Goal: Task Accomplishment & Management: Manage account settings

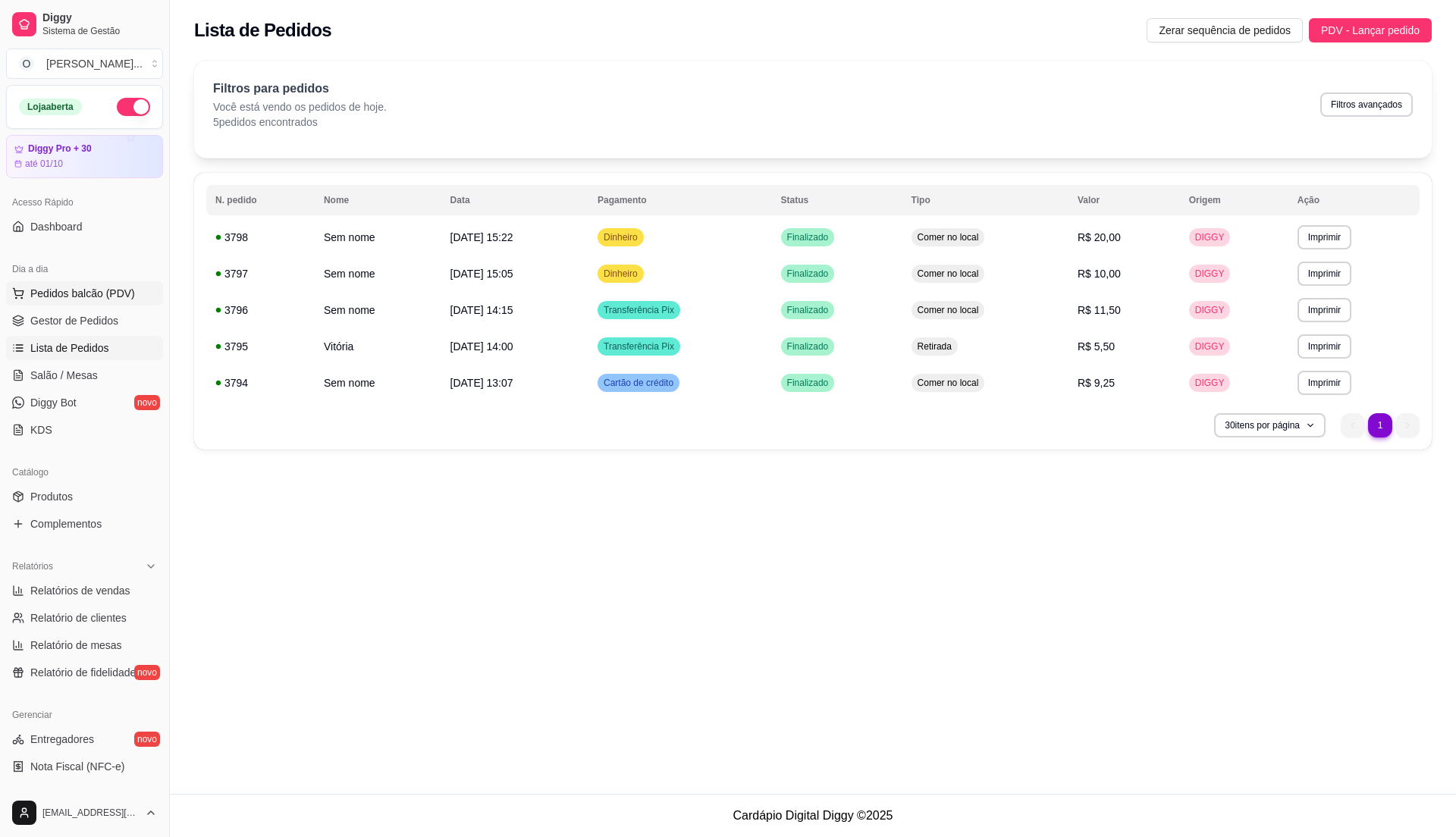
click at [77, 300] on span "Pedidos balcão (PDV)" at bounding box center [82, 294] width 105 height 16
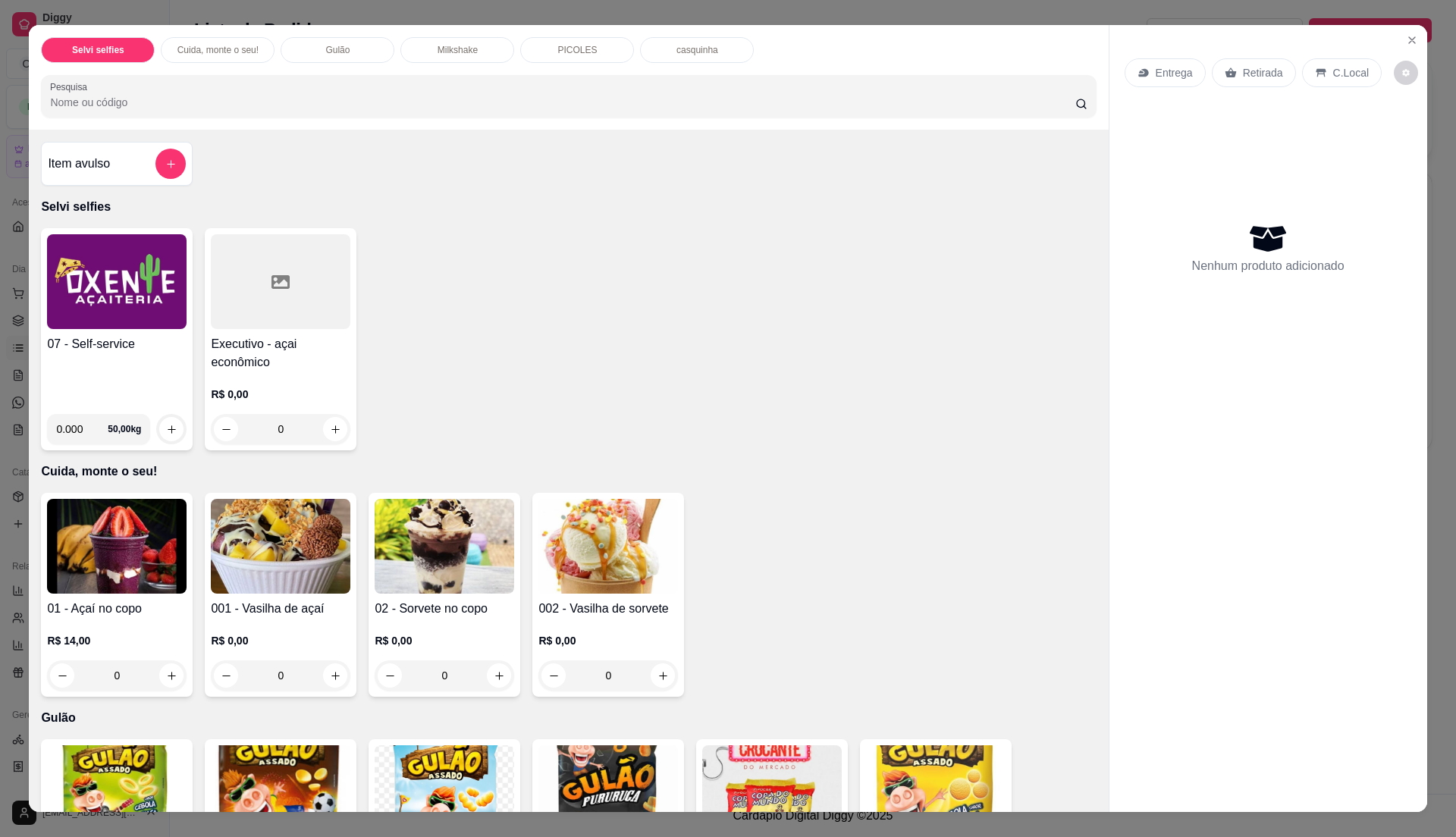
click at [83, 380] on div "07 - Self-service" at bounding box center [117, 368] width 139 height 67
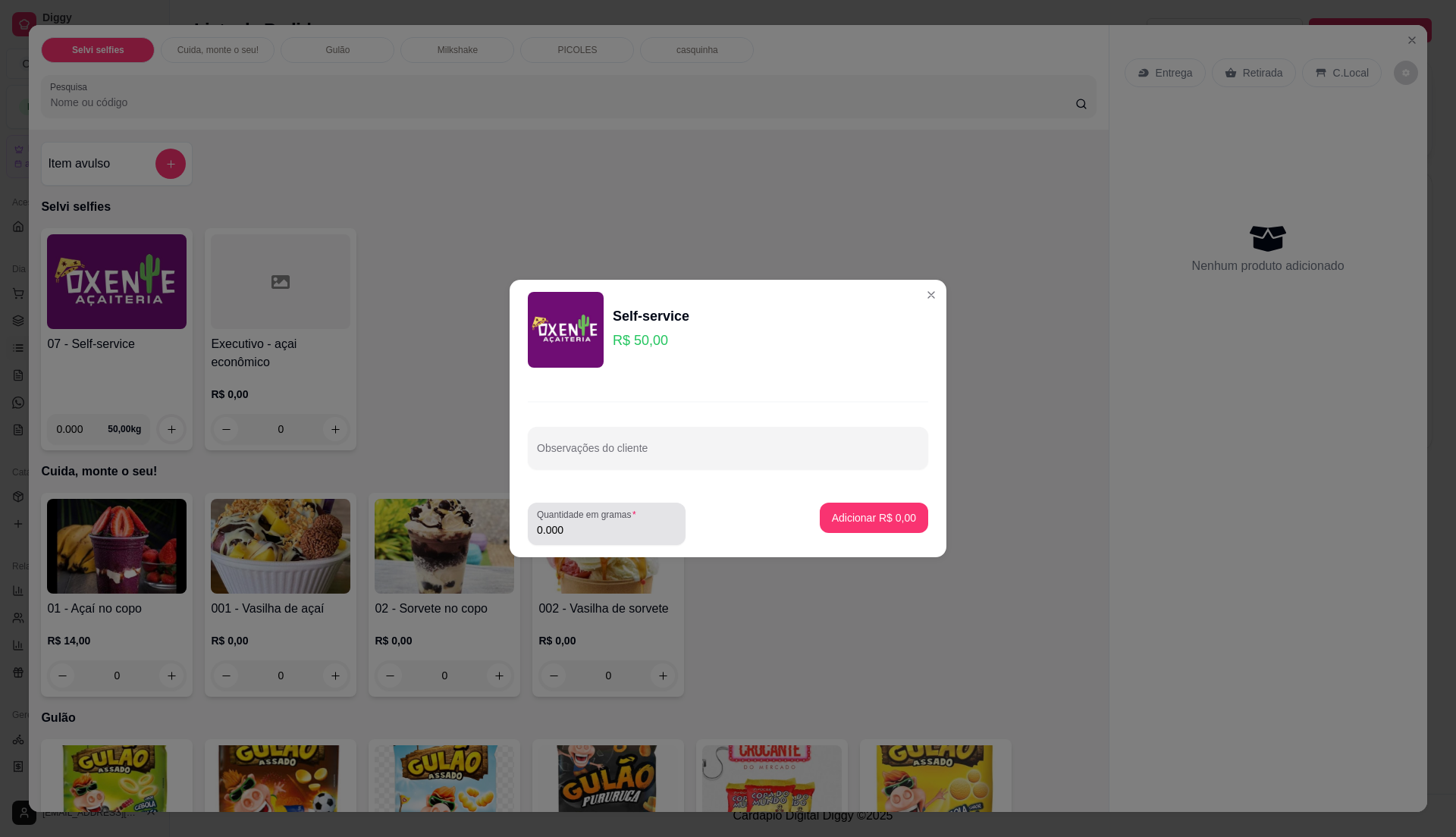
click at [626, 528] on input "0.000" at bounding box center [606, 530] width 139 height 16
type input "0.315"
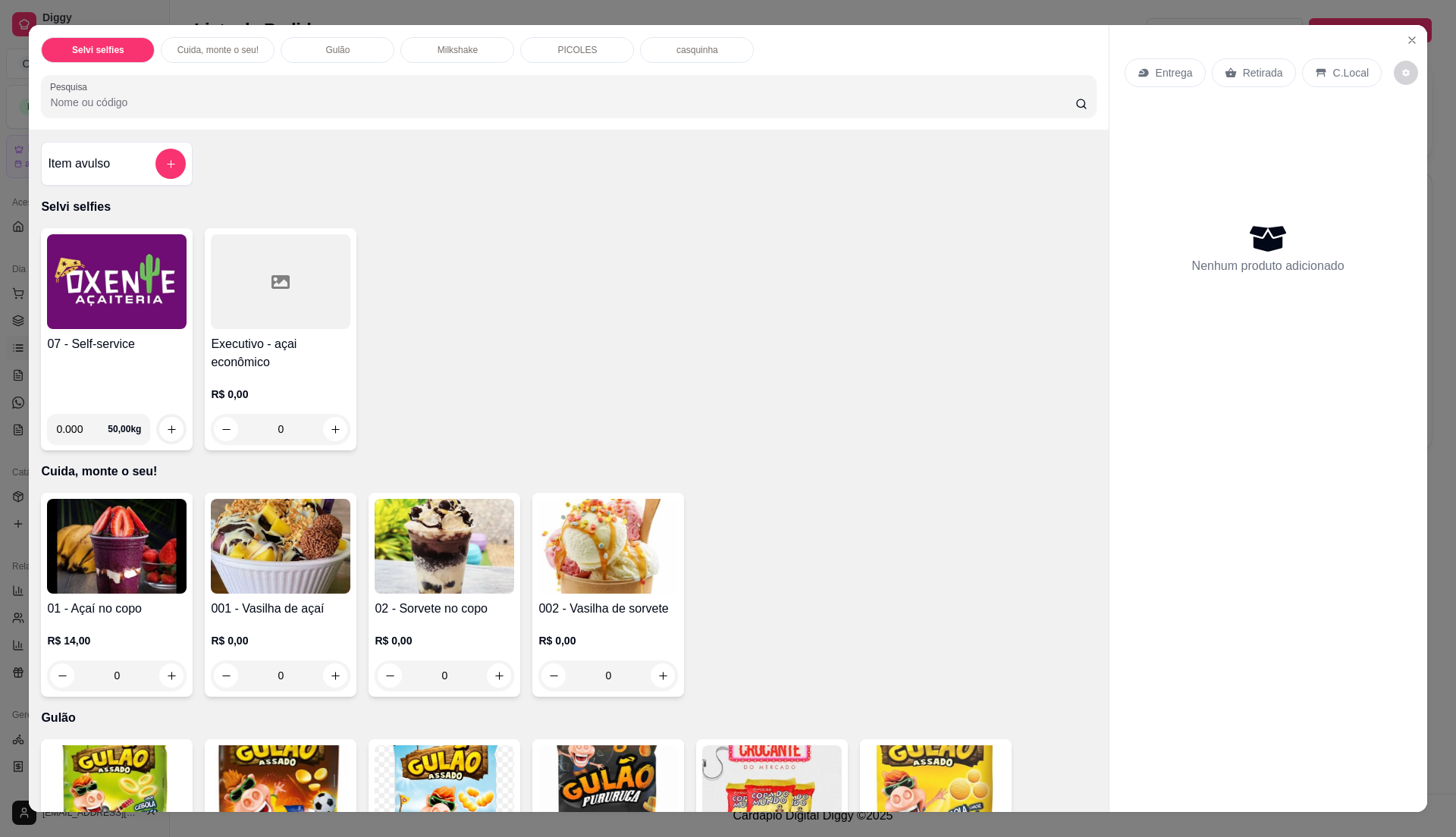
click at [152, 329] on img at bounding box center [117, 282] width 139 height 95
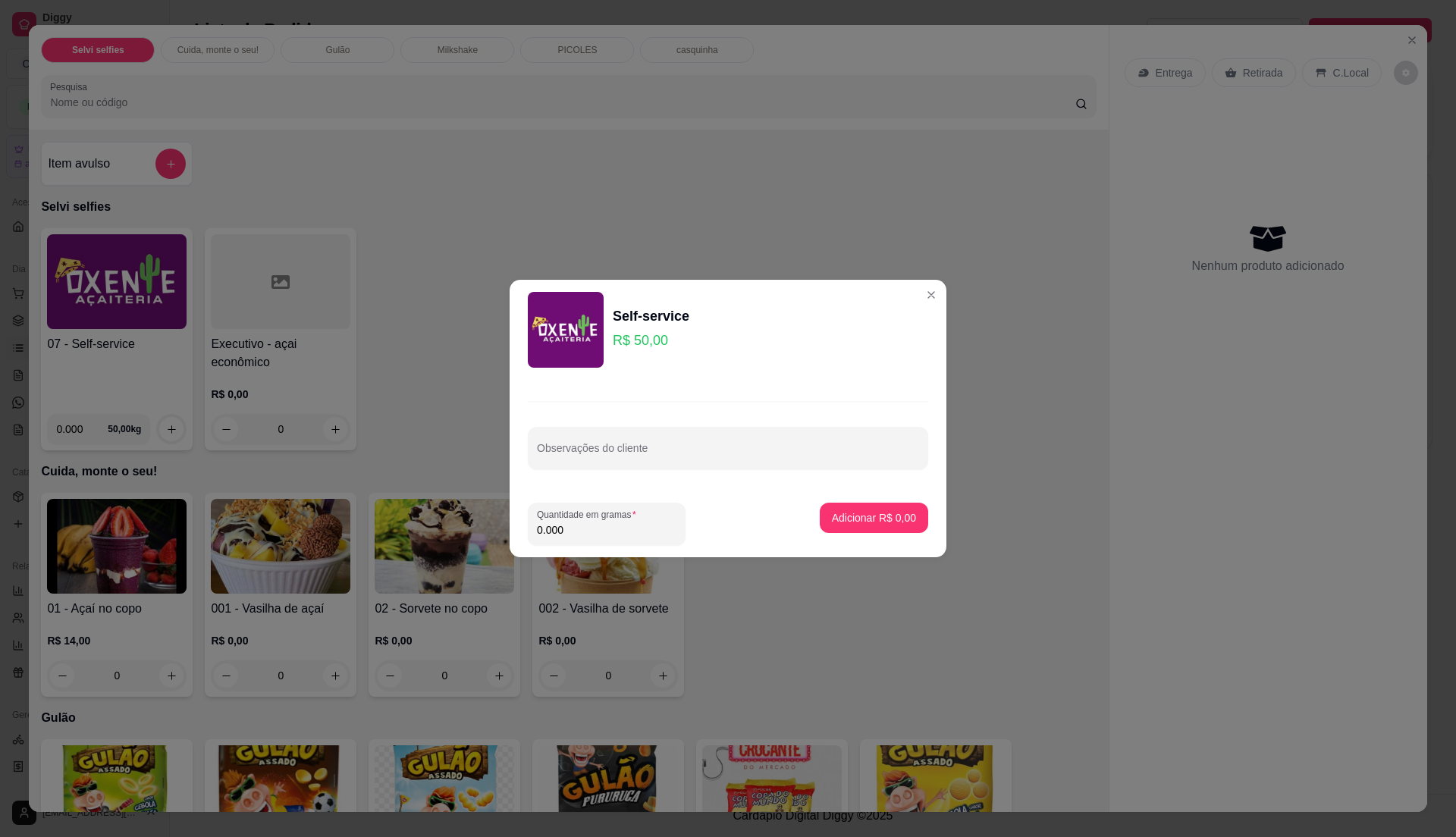
click at [650, 525] on input "0.000" at bounding box center [606, 530] width 139 height 16
type input "0.395"
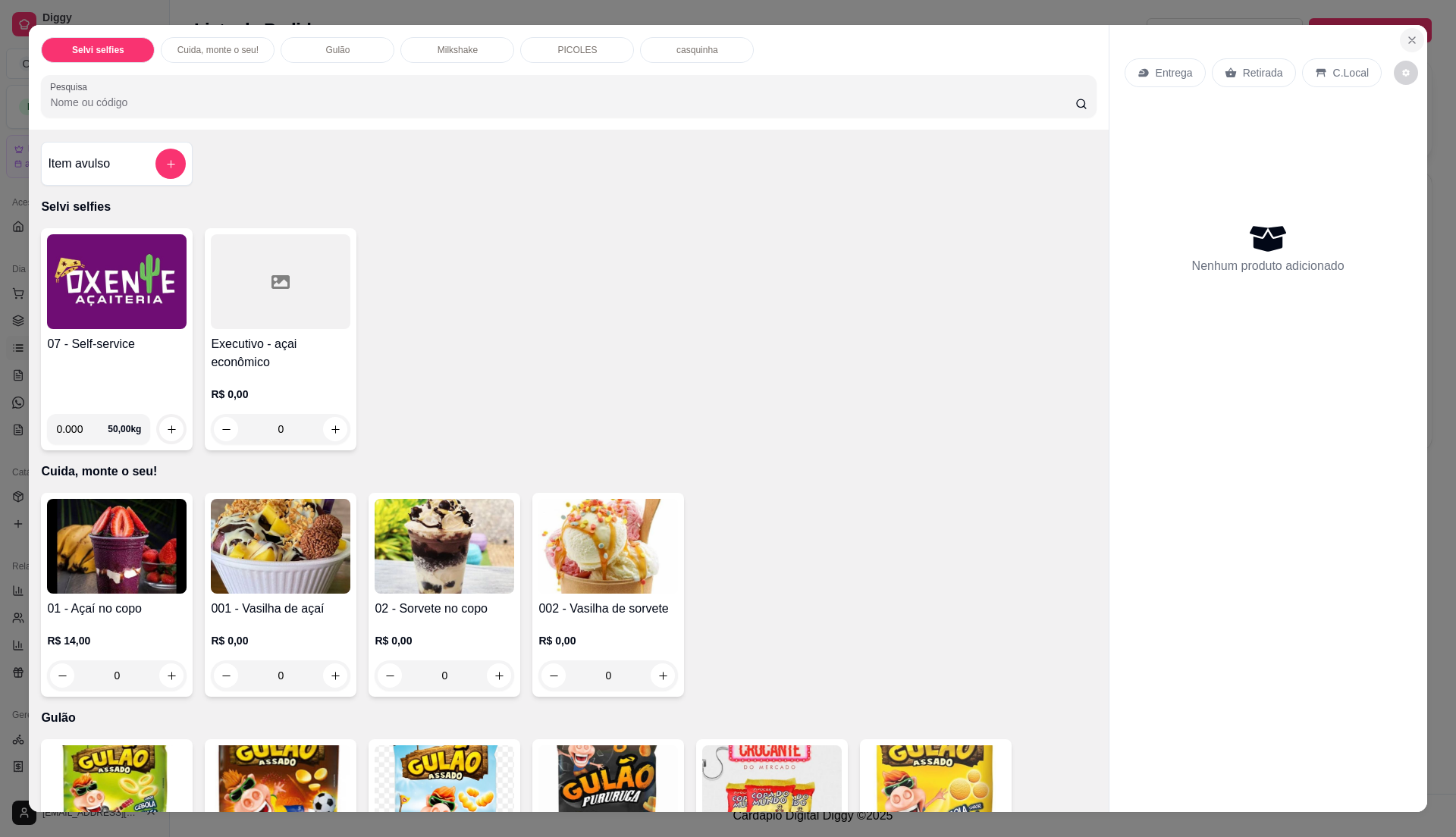
click at [1410, 40] on button "Close" at bounding box center [1411, 40] width 24 height 24
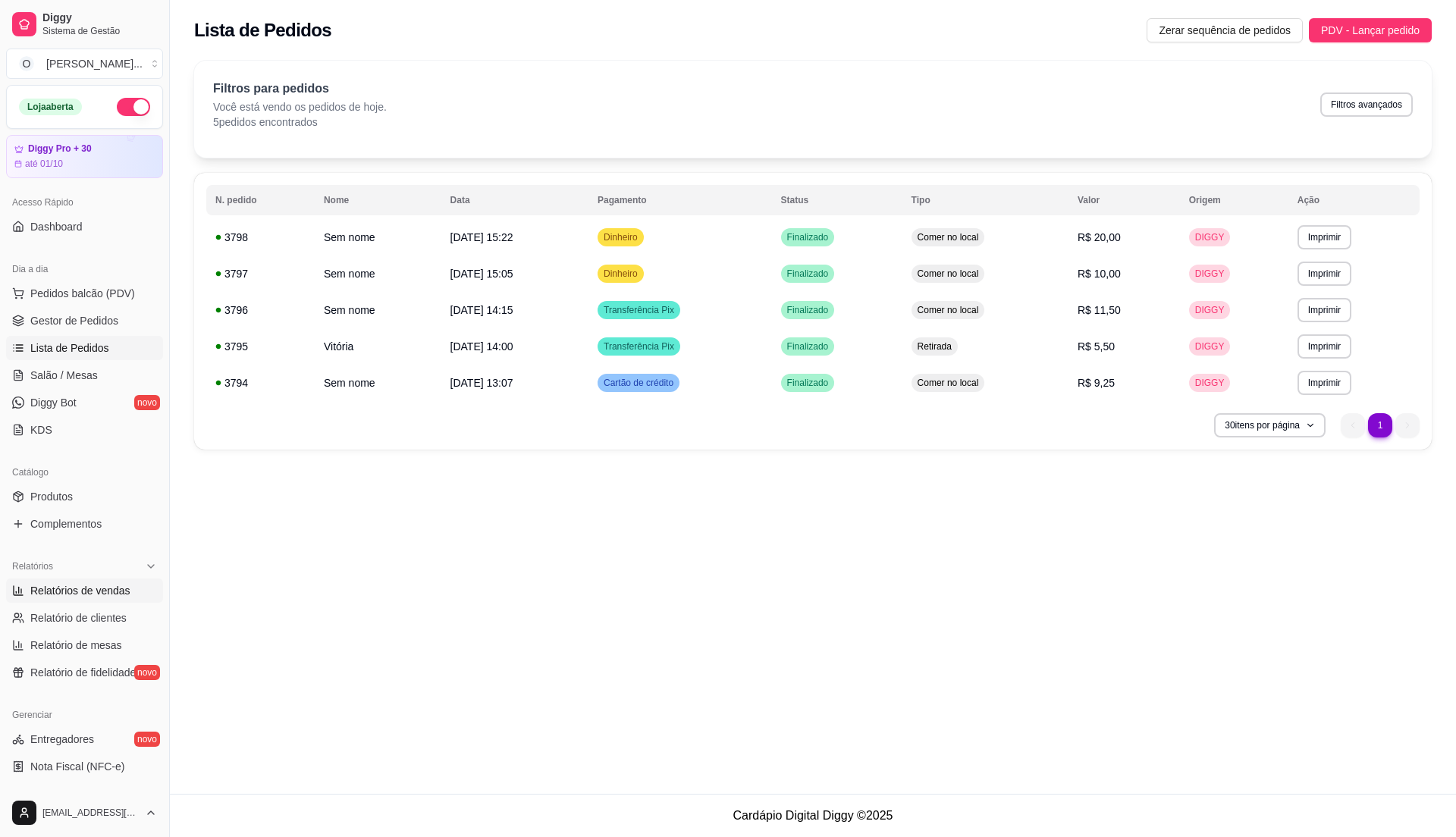
click at [94, 588] on span "Relatórios de vendas" at bounding box center [79, 591] width 100 height 16
select select "ALL"
select select "0"
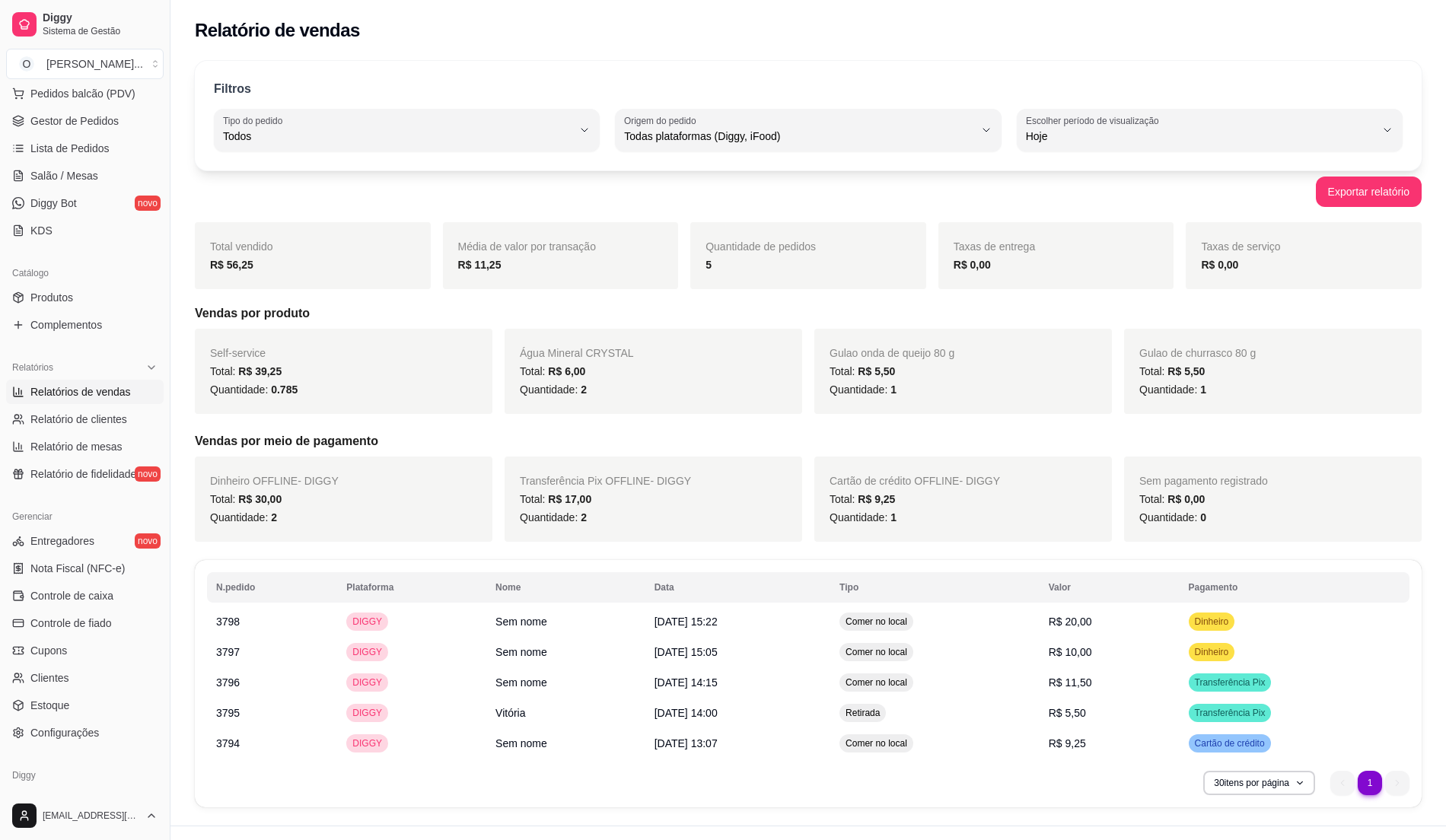
scroll to position [202, 0]
click at [94, 618] on span "Controle de fiado" at bounding box center [71, 622] width 82 height 16
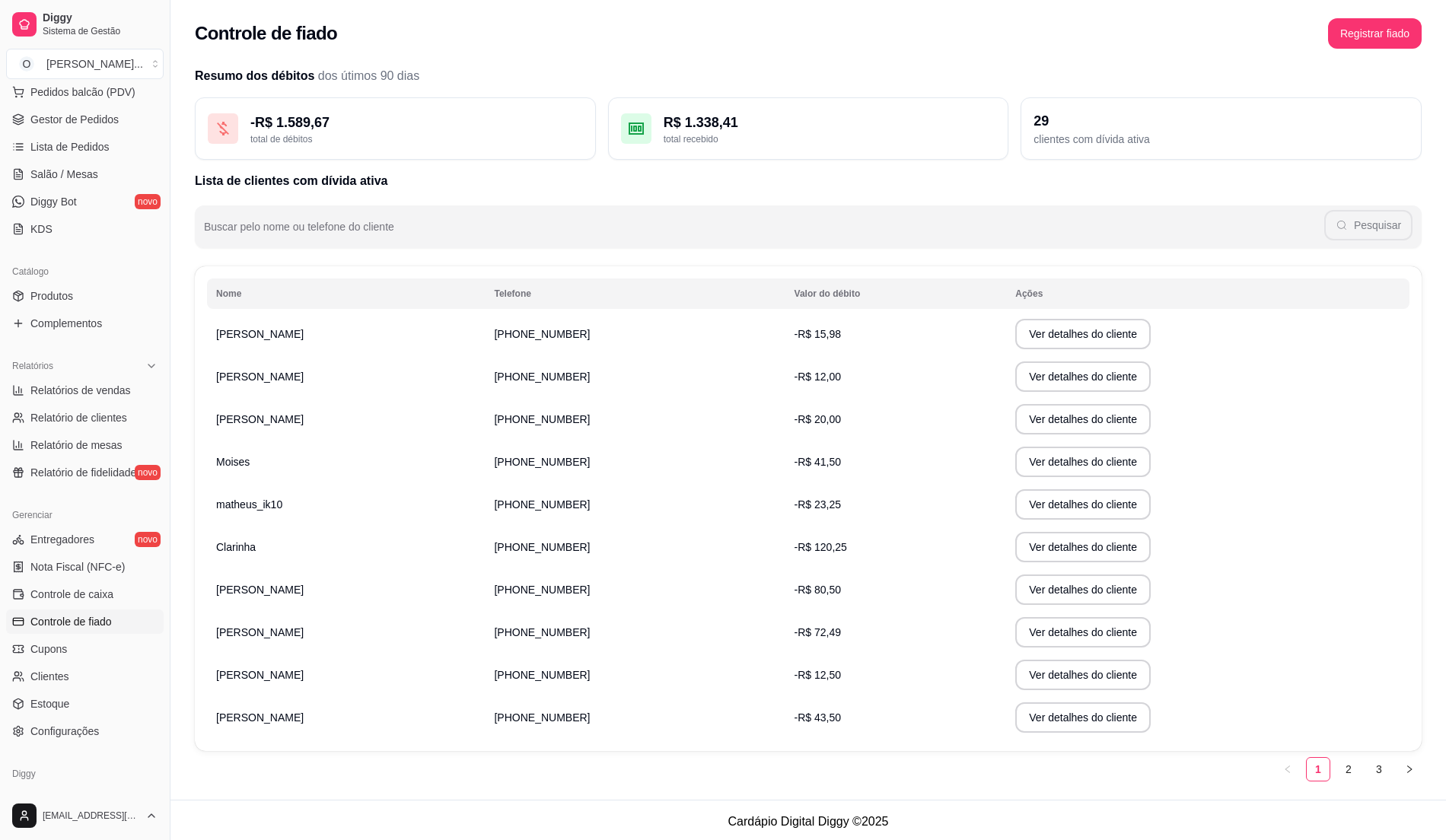
scroll to position [4, 0]
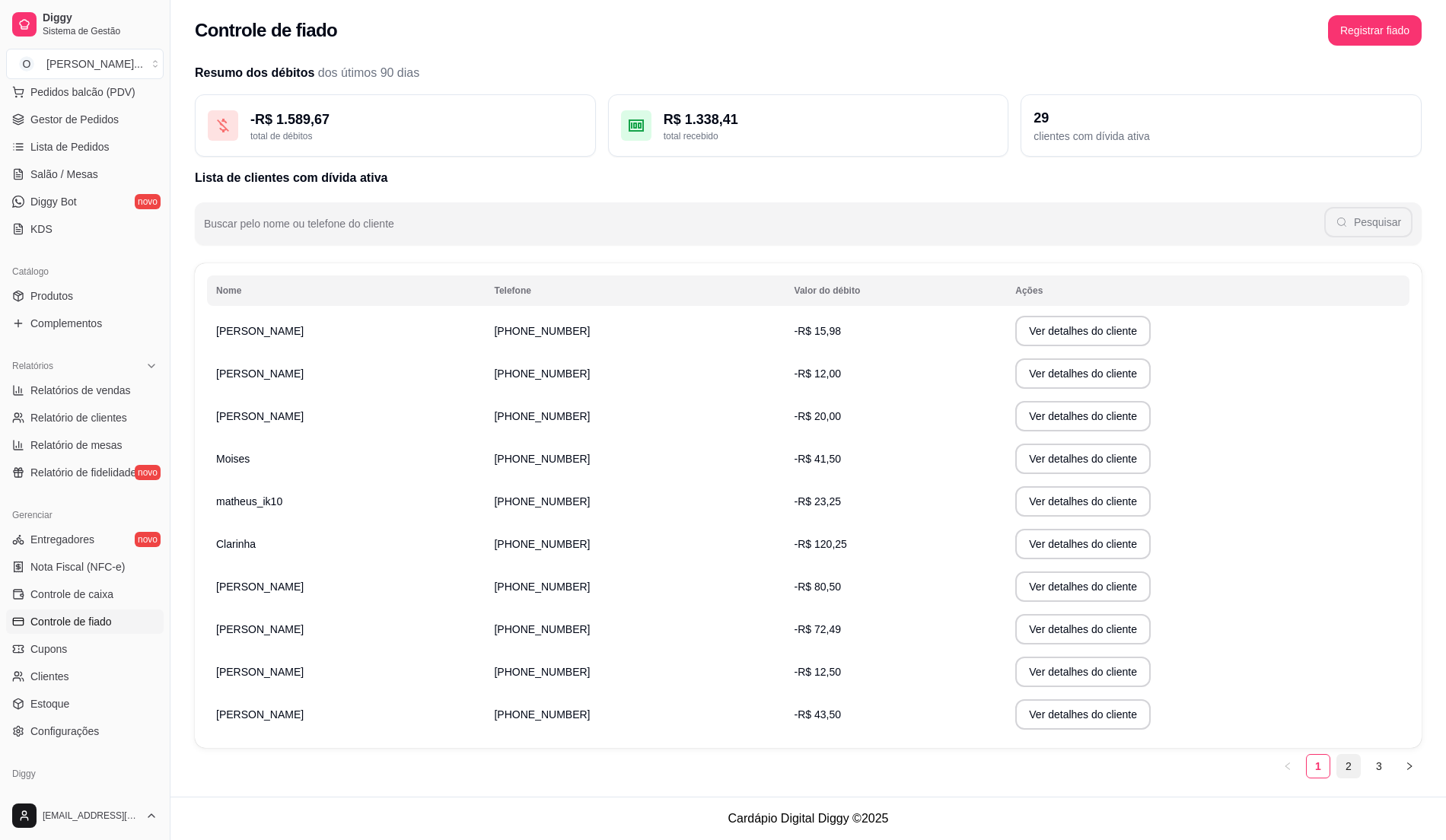
click at [1349, 768] on link "2" at bounding box center [1348, 765] width 22 height 22
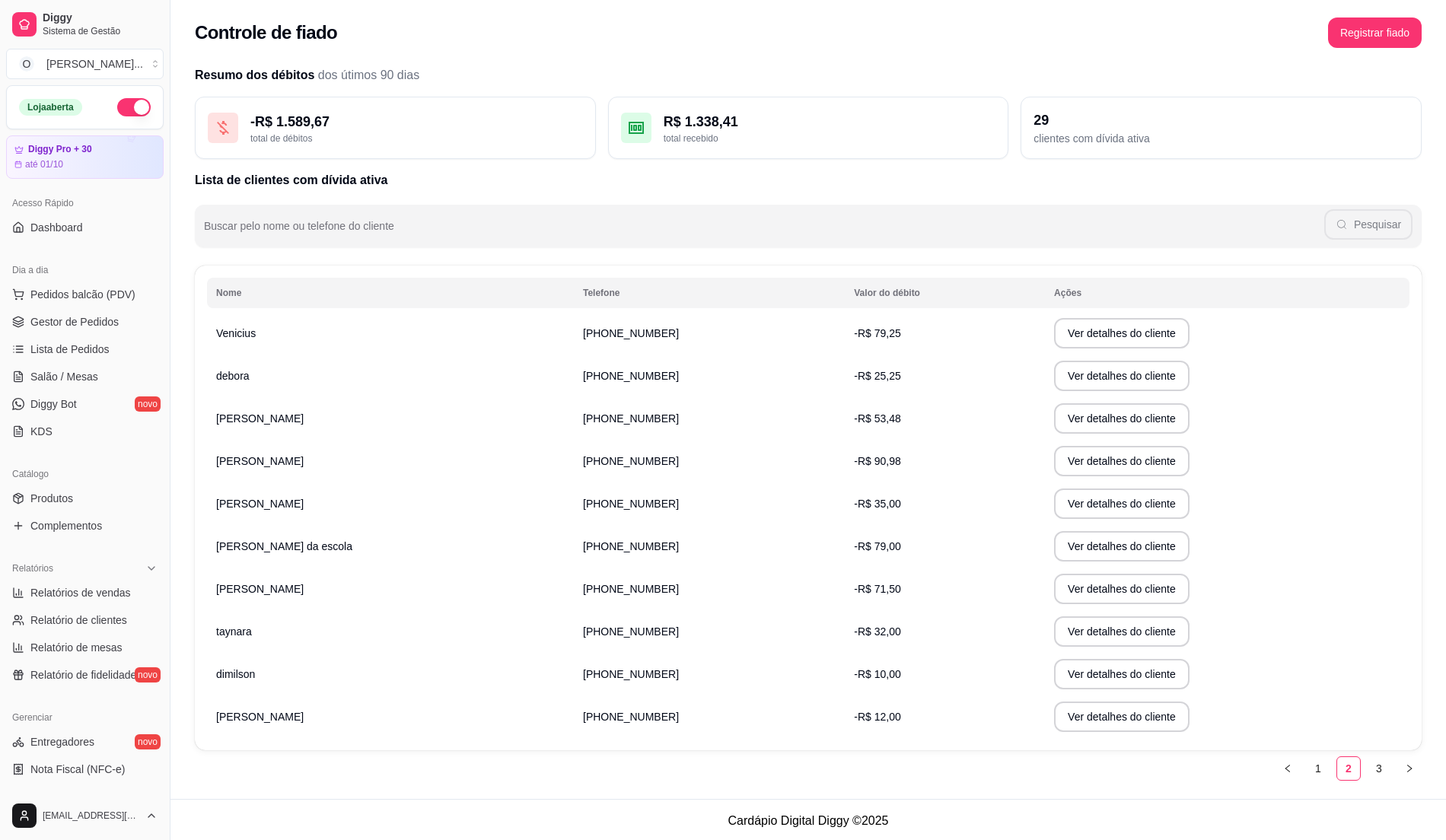
scroll to position [0, 0]
click at [114, 299] on span "Pedidos balcão (PDV)" at bounding box center [83, 295] width 105 height 16
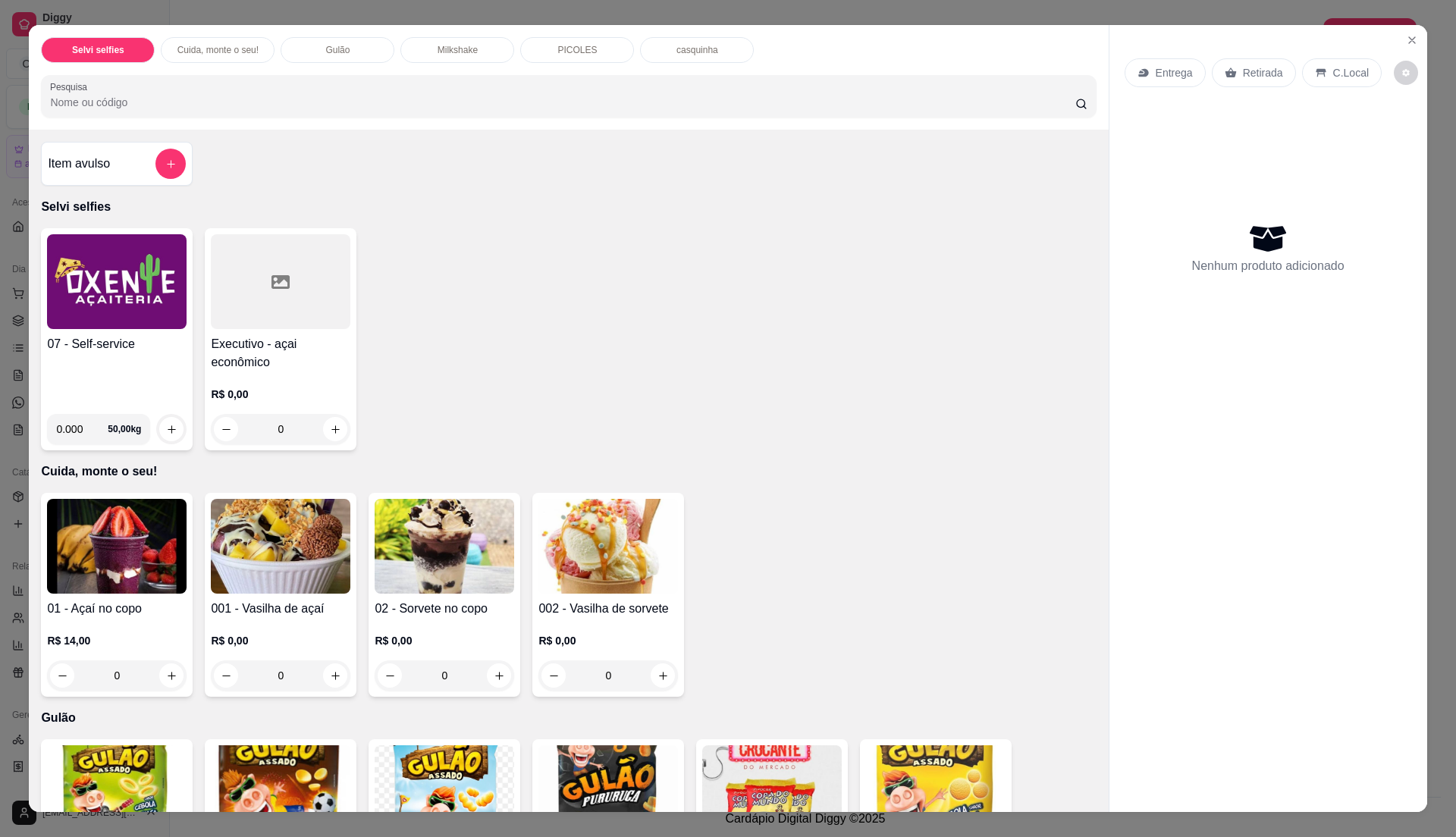
drag, startPoint x: 543, startPoint y: 378, endPoint x: 646, endPoint y: 349, distance: 107.0
click at [543, 379] on div "07 - Self-service 0.000 50,00 kg Executivo - açai econômico R$ 0,00 0" at bounding box center [568, 339] width 1055 height 222
click at [1413, 43] on button "Close" at bounding box center [1411, 40] width 24 height 24
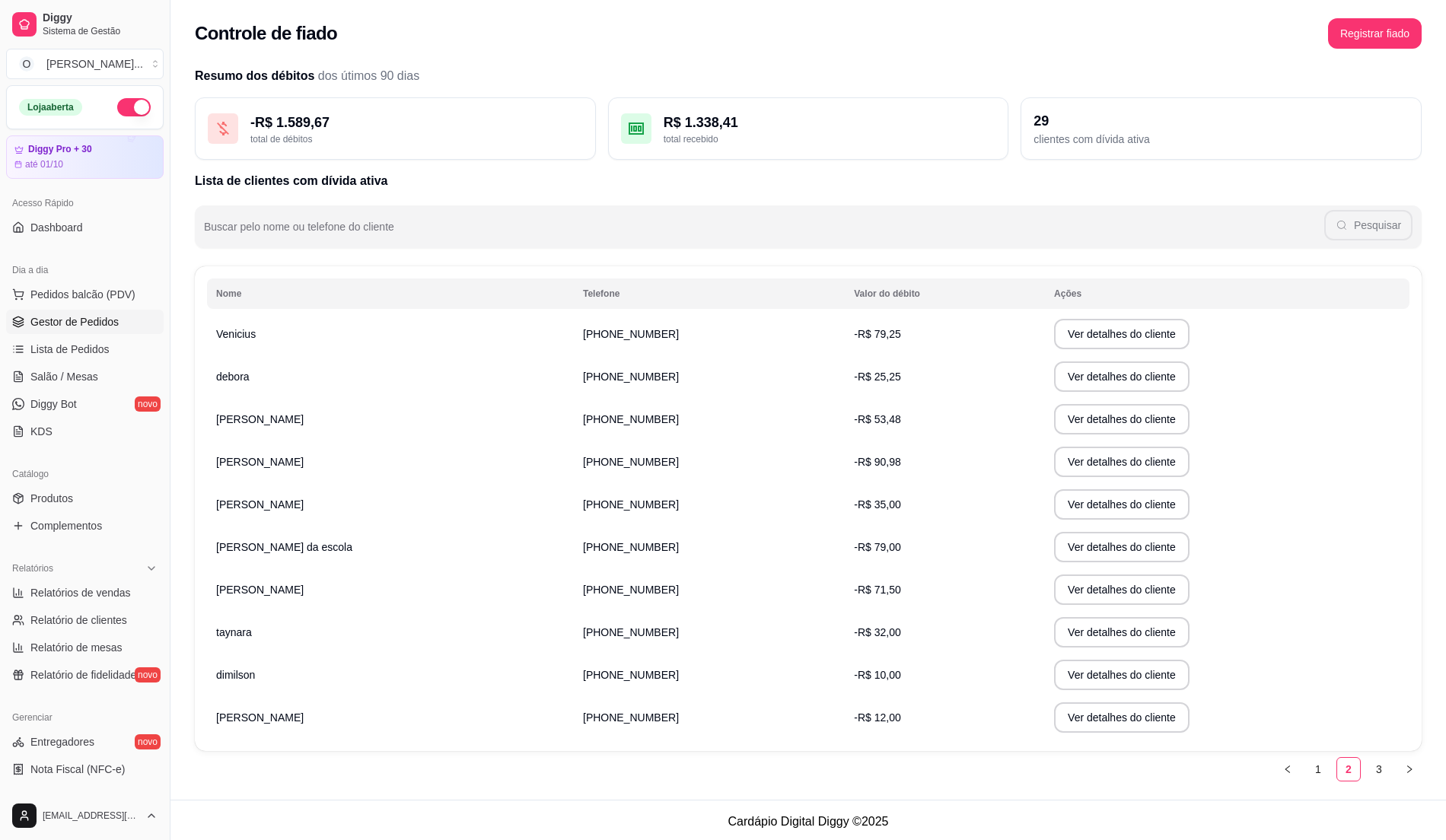
click at [92, 327] on span "Gestor de Pedidos" at bounding box center [74, 322] width 88 height 16
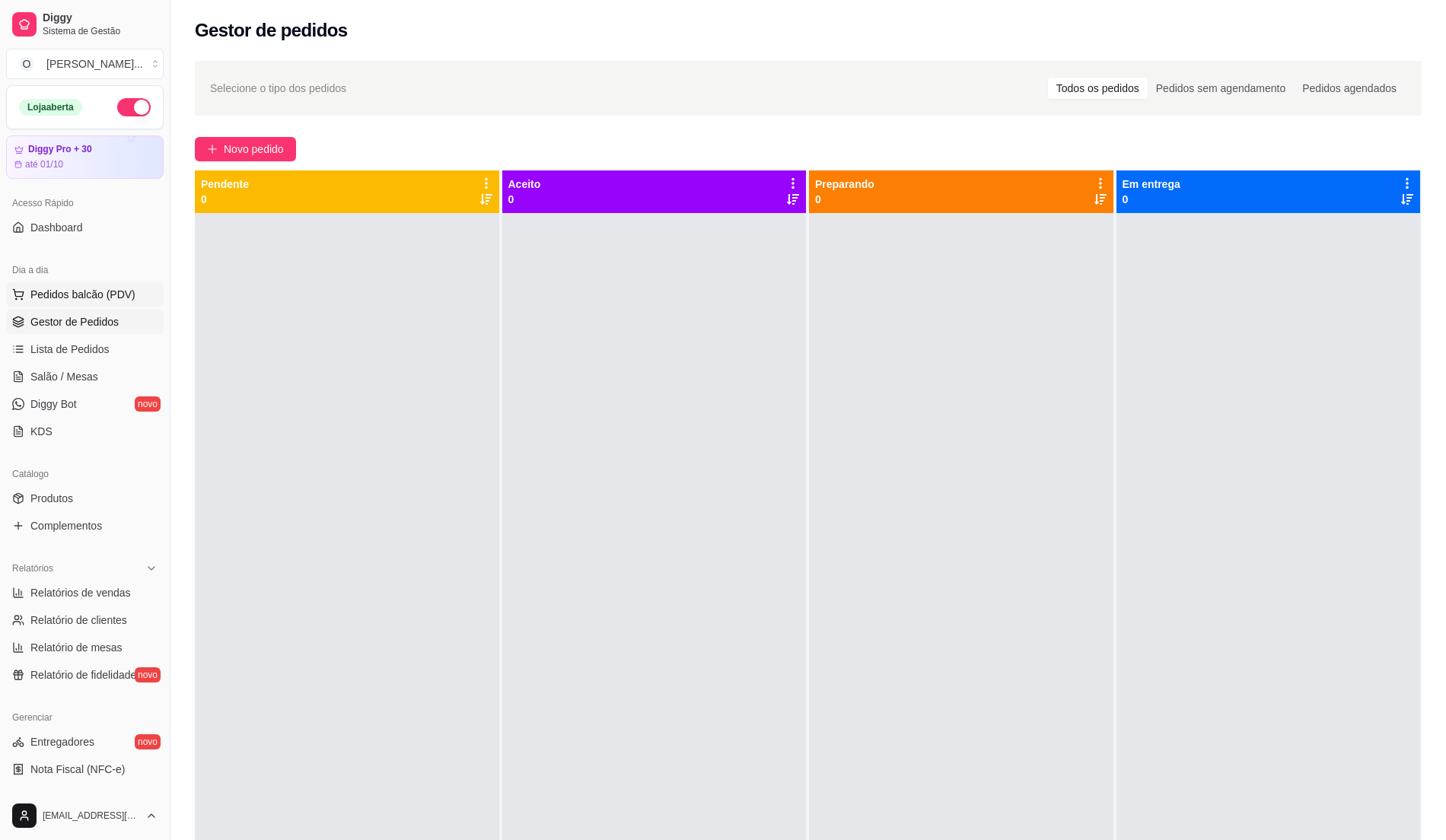
click at [86, 296] on span "Pedidos balcão (PDV)" at bounding box center [83, 295] width 105 height 16
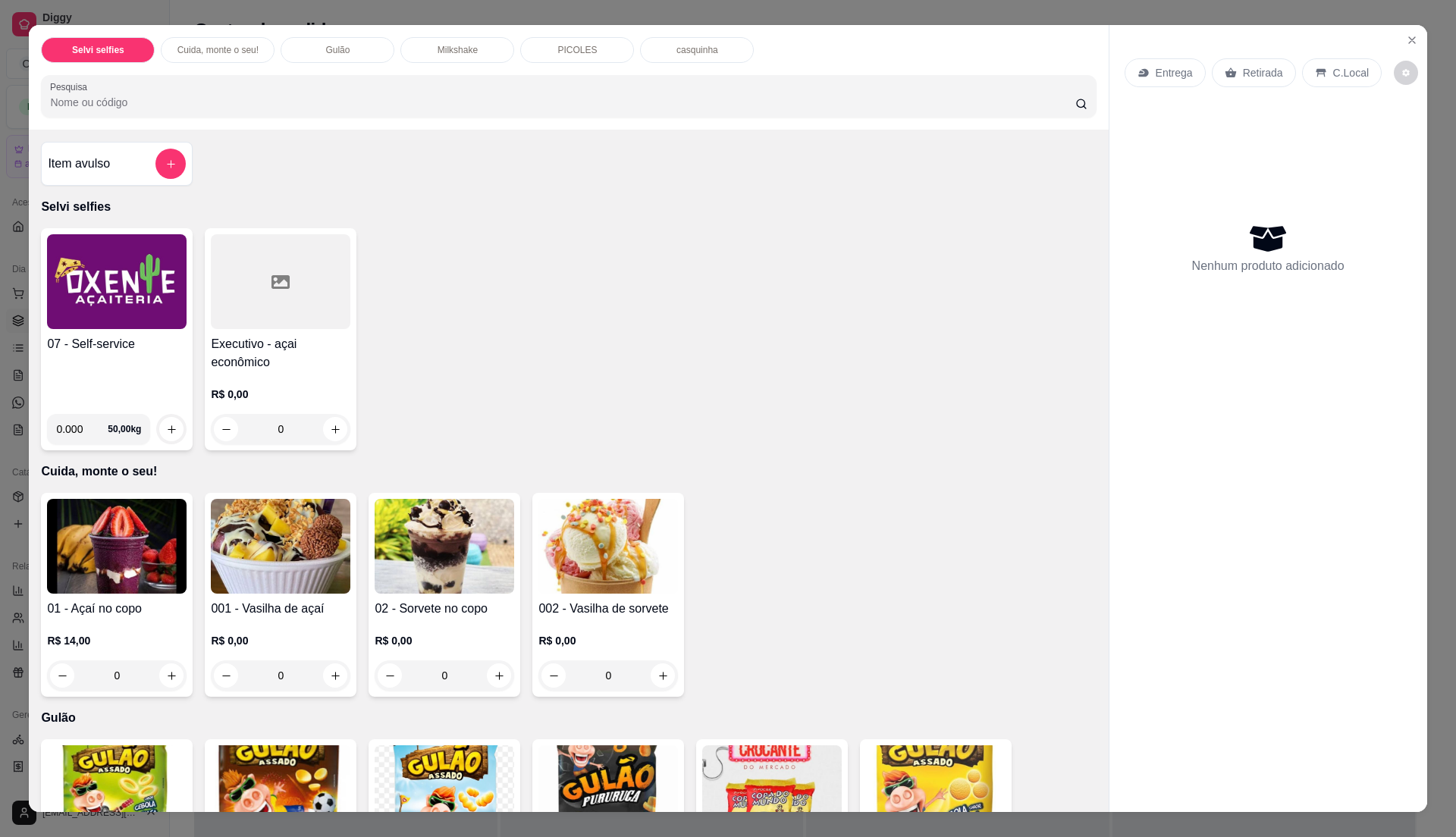
click at [155, 351] on h4 "07 - Self-service" at bounding box center [117, 344] width 139 height 18
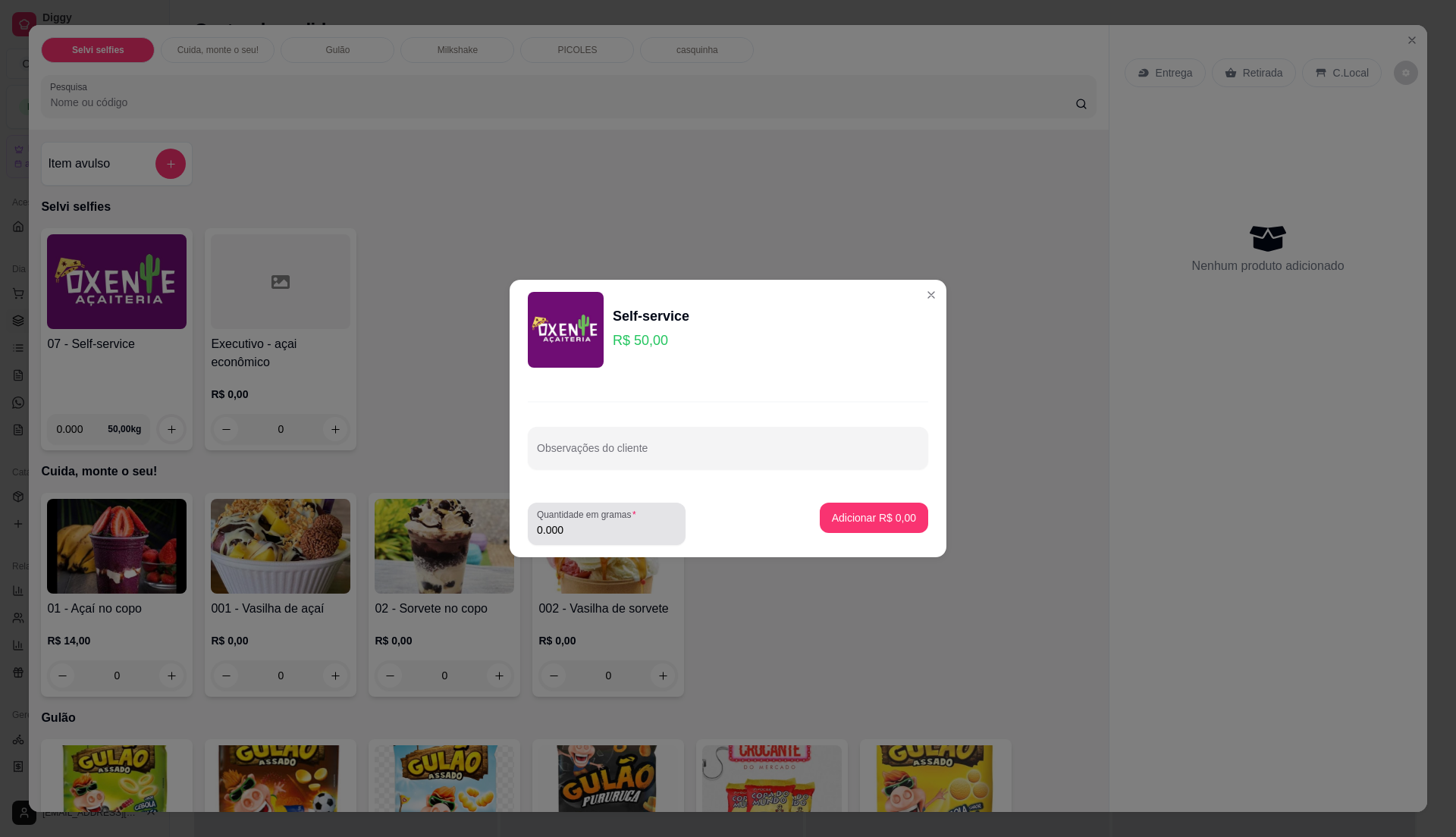
click at [652, 522] on input "0.000" at bounding box center [606, 530] width 139 height 16
type input "0.365"
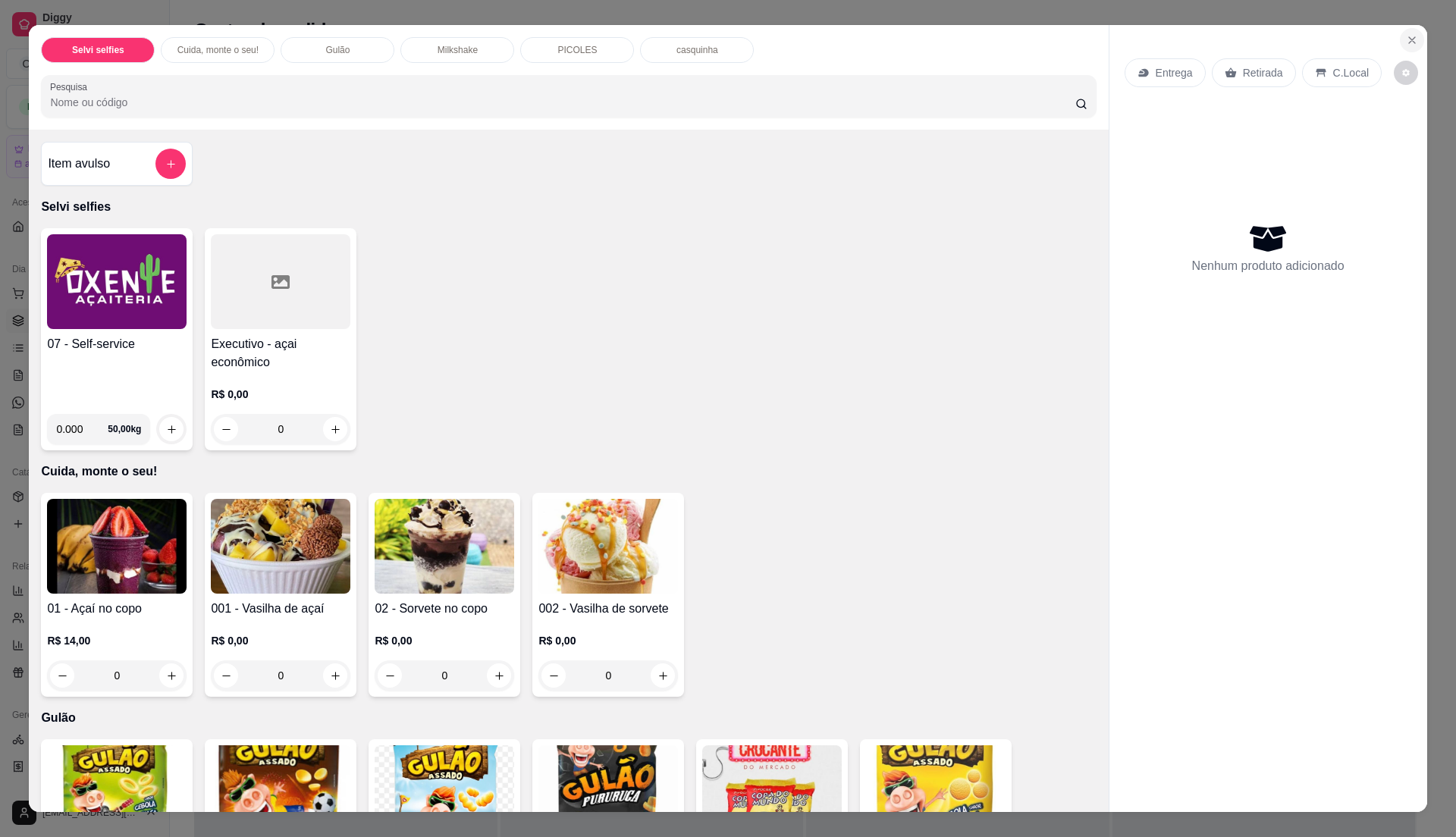
click at [1406, 44] on icon "Close" at bounding box center [1411, 40] width 13 height 13
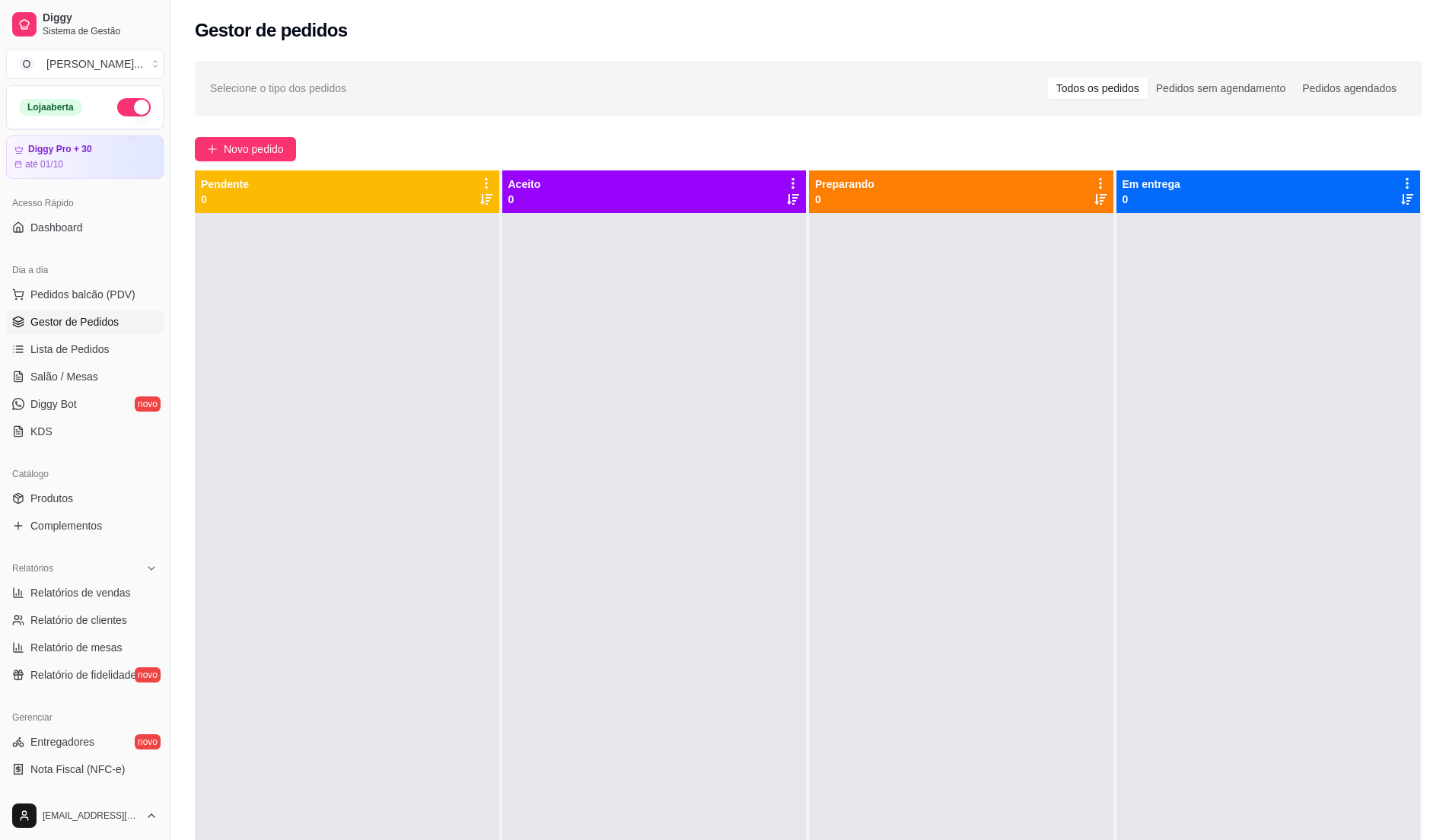
scroll to position [202, 0]
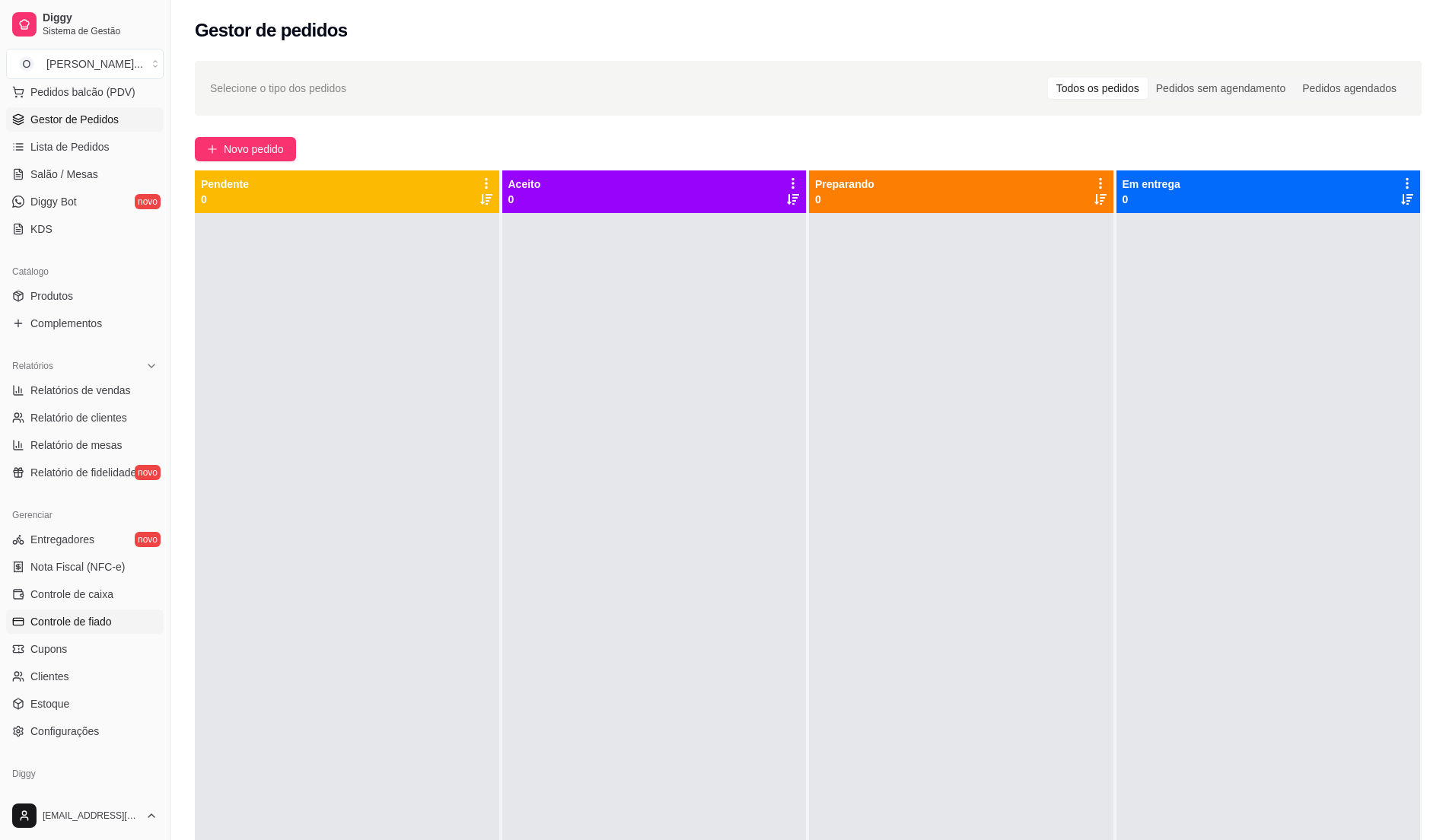
click at [128, 621] on link "Controle de fiado" at bounding box center [85, 621] width 158 height 24
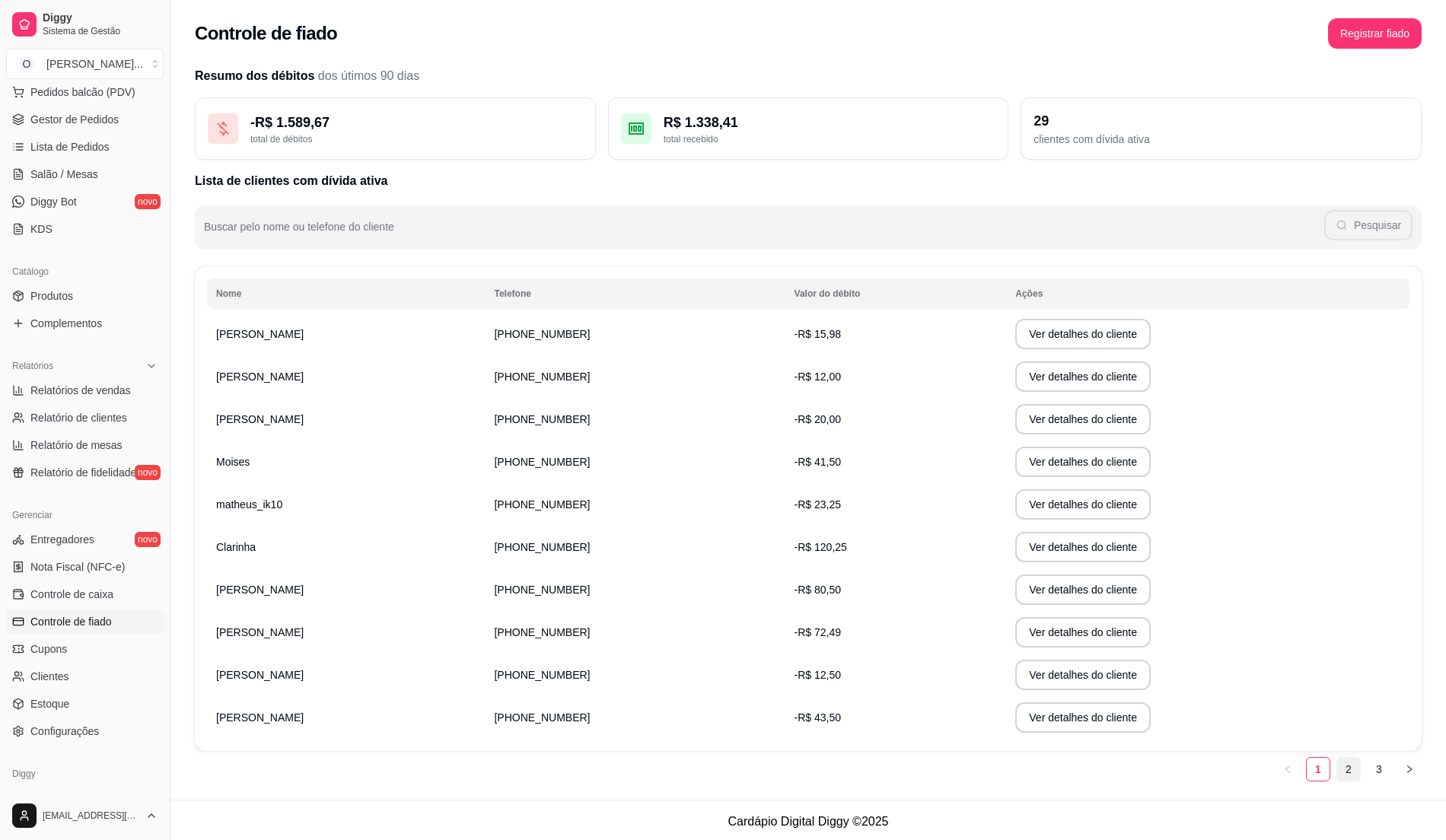
click at [1349, 773] on link "2" at bounding box center [1348, 768] width 22 height 22
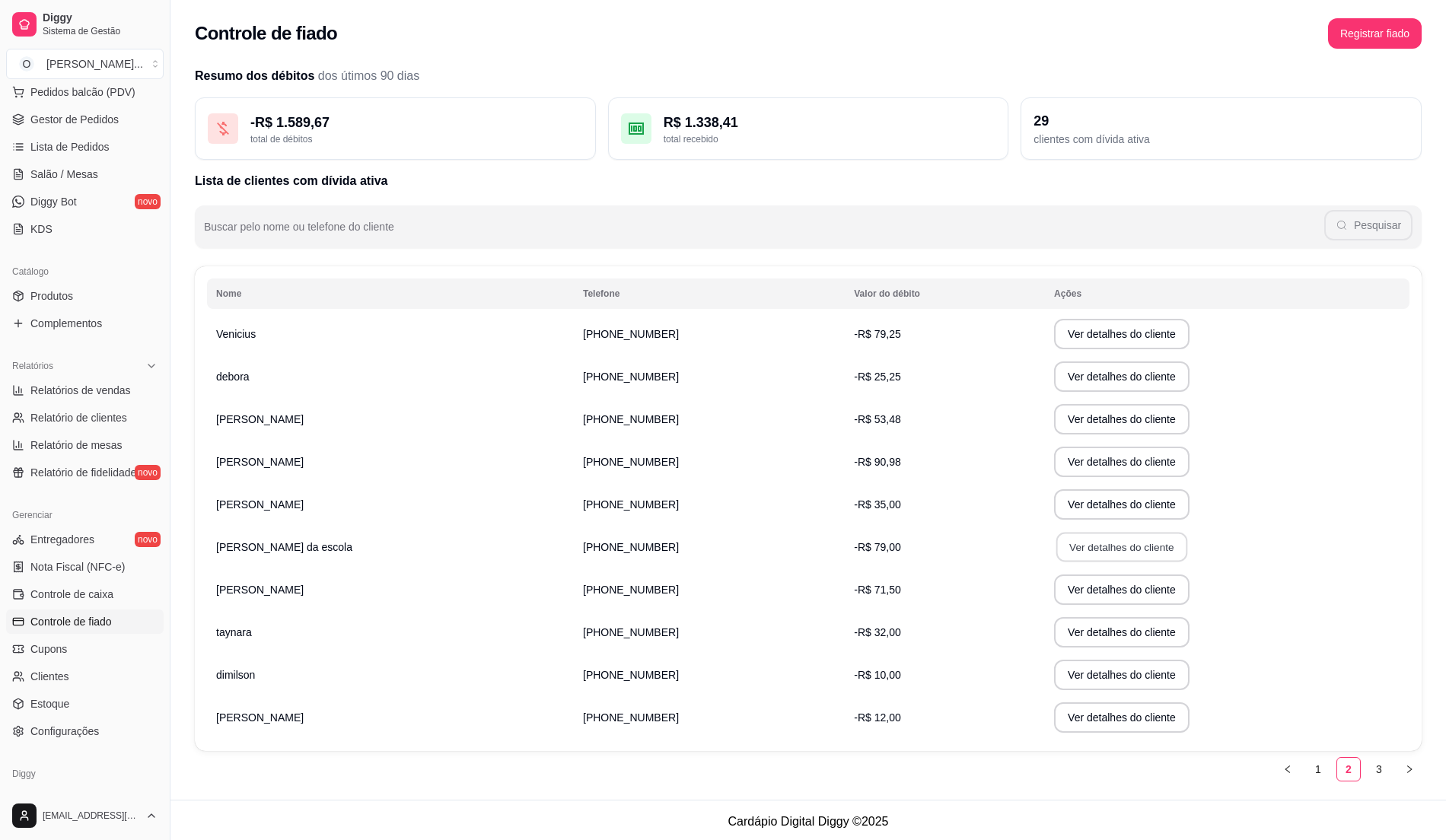
click at [1056, 546] on button "Ver detalhes do cliente" at bounding box center [1121, 547] width 131 height 30
click at [1056, 547] on button "Ver detalhes do cliente" at bounding box center [1121, 547] width 131 height 30
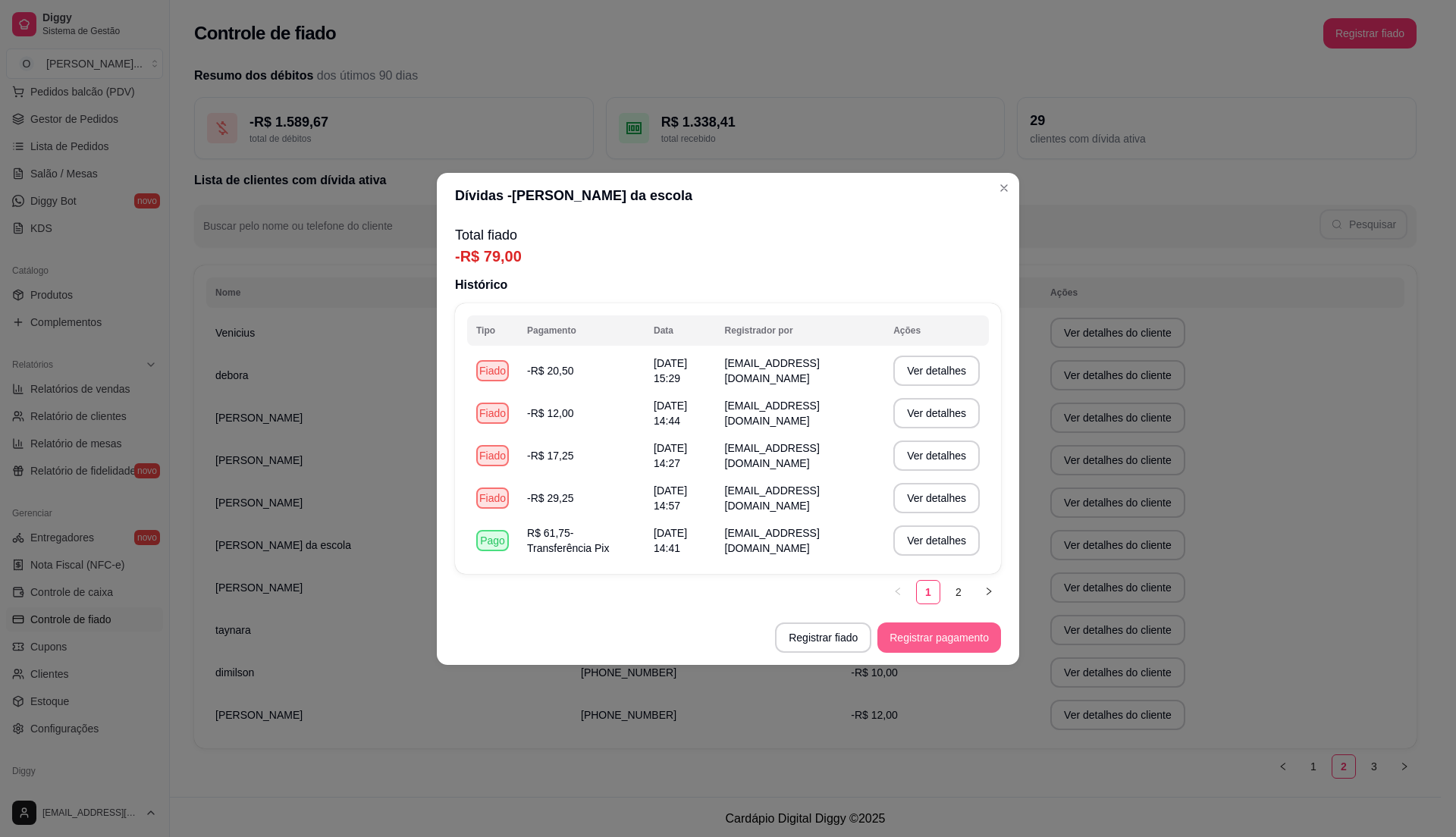
click at [962, 638] on button "Registrar pagamento" at bounding box center [939, 636] width 124 height 30
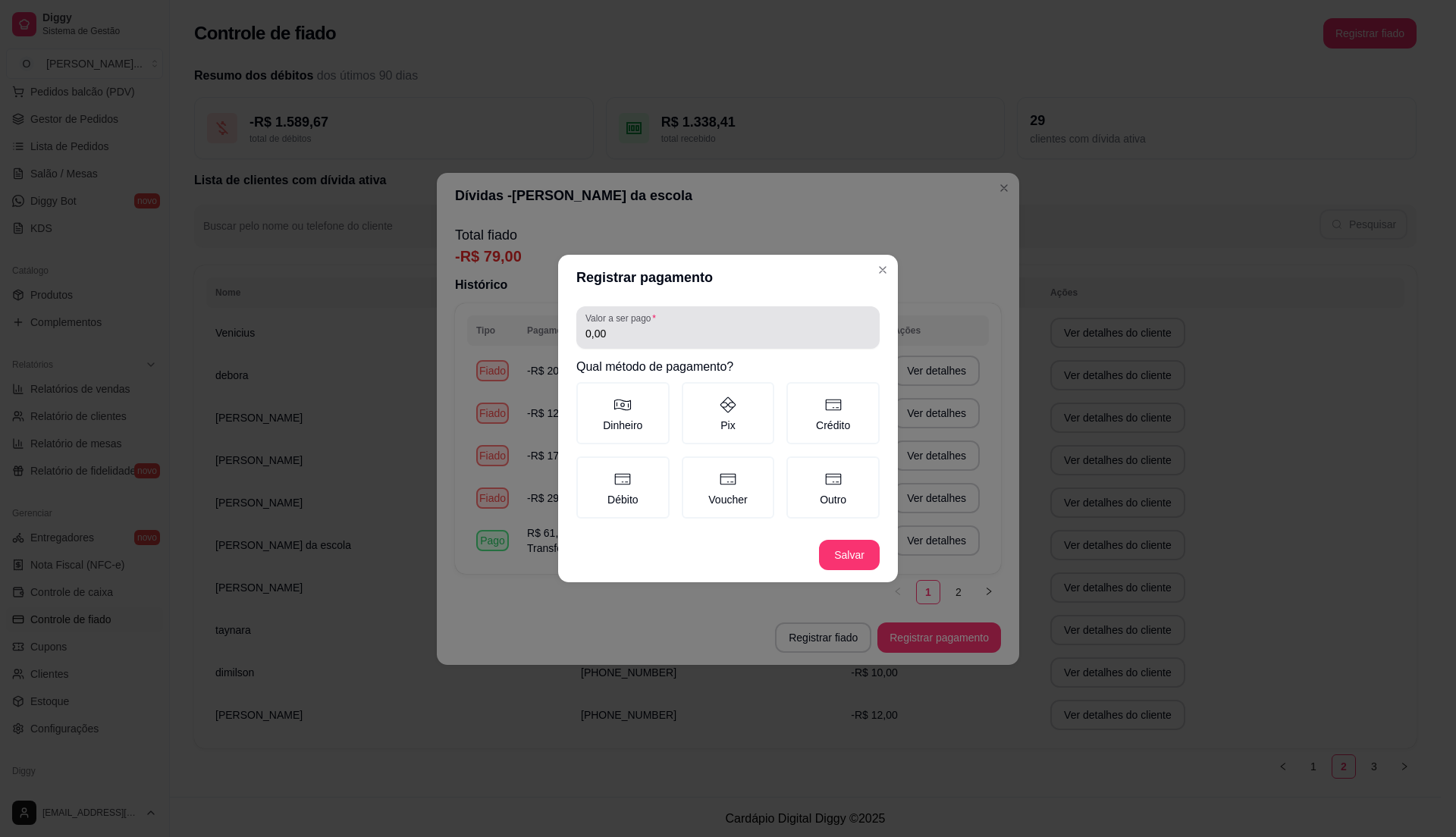
click at [616, 336] on input "0,00" at bounding box center [728, 333] width 285 height 16
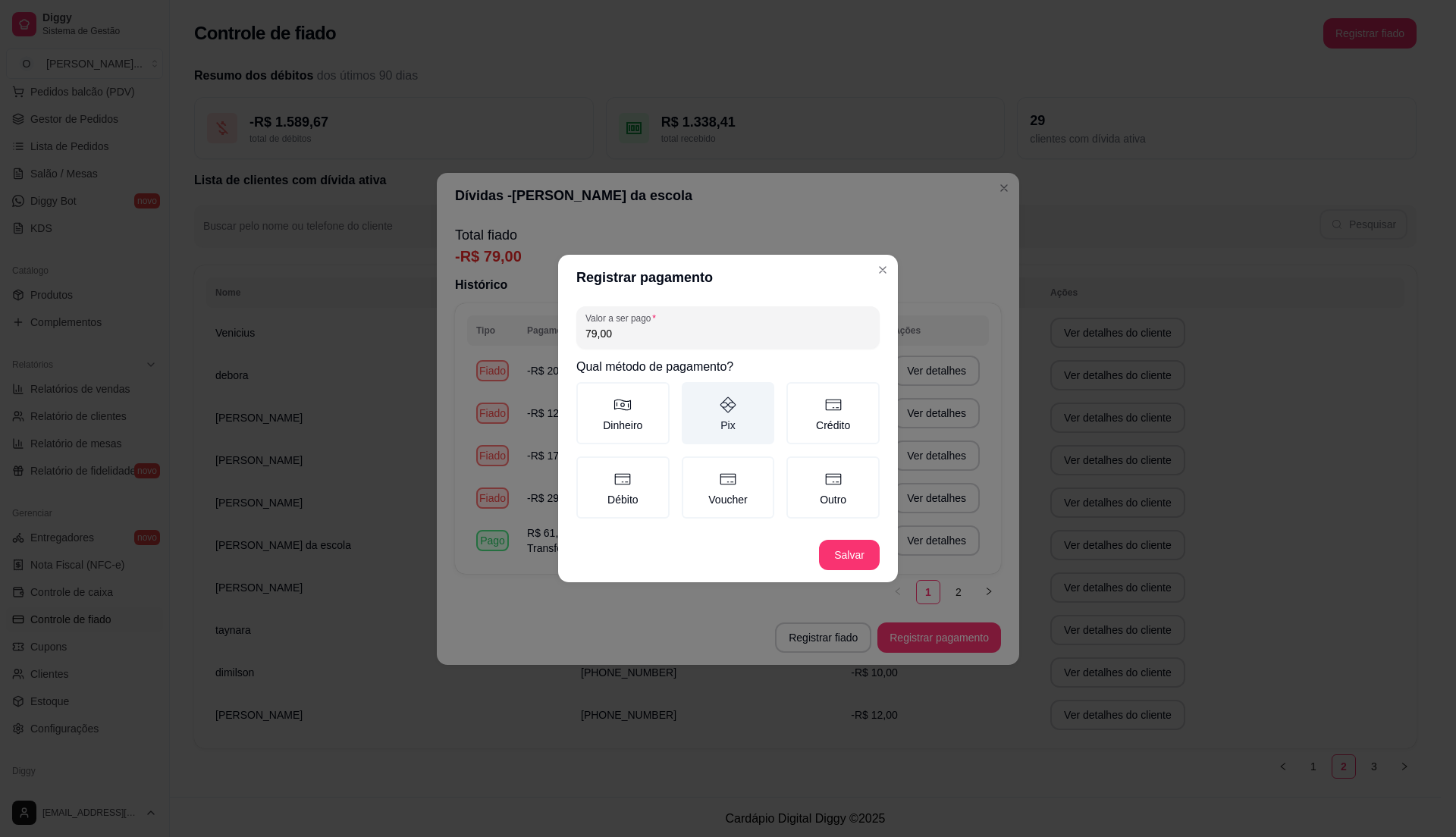
type input "79,00"
click at [711, 401] on label "Pix" at bounding box center [728, 413] width 93 height 62
click at [693, 393] on button "Pix" at bounding box center [687, 388] width 13 height 13
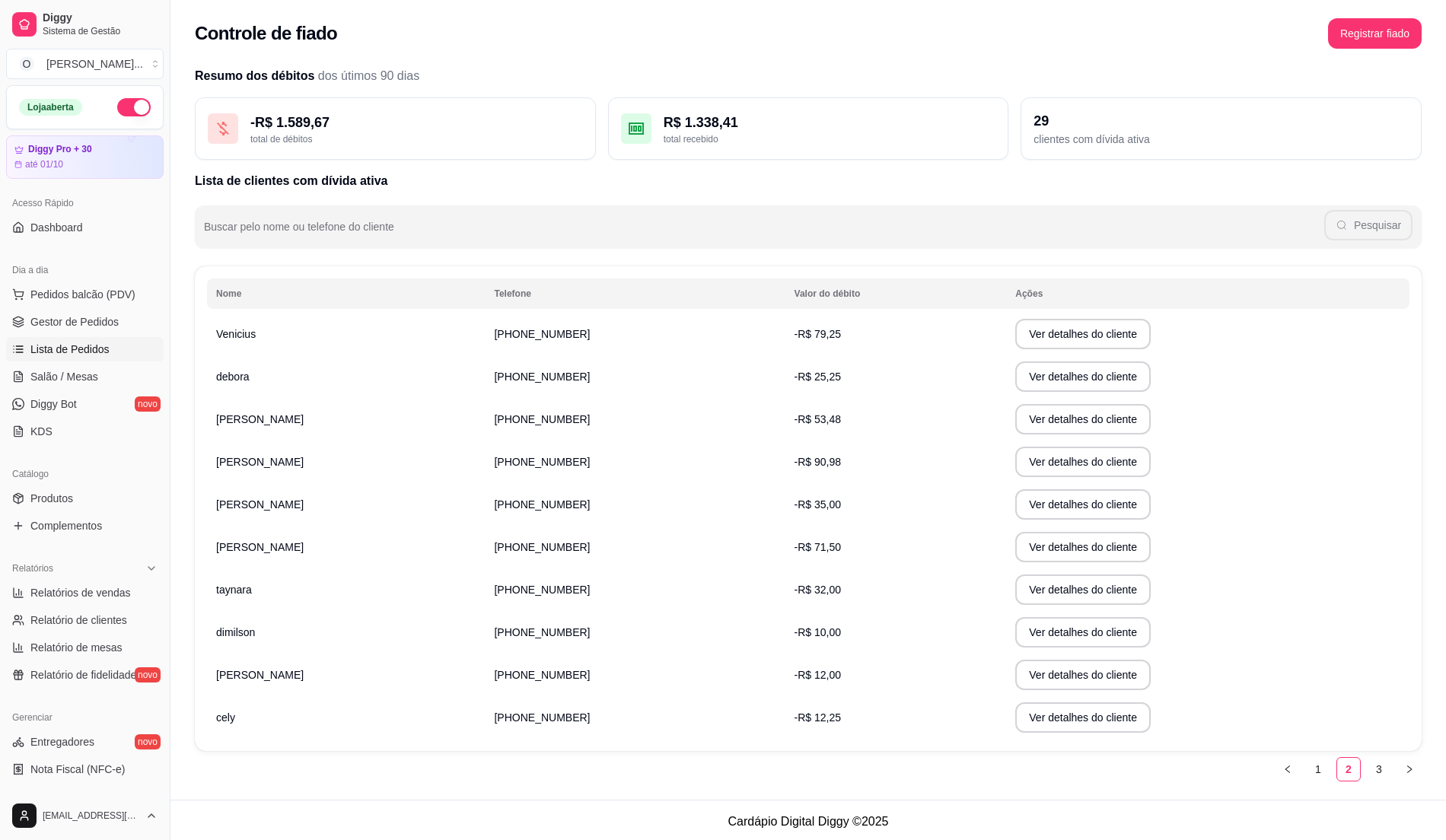
click at [99, 344] on span "Lista de Pedidos" at bounding box center [69, 349] width 79 height 16
